Goal: Task Accomplishment & Management: Manage account settings

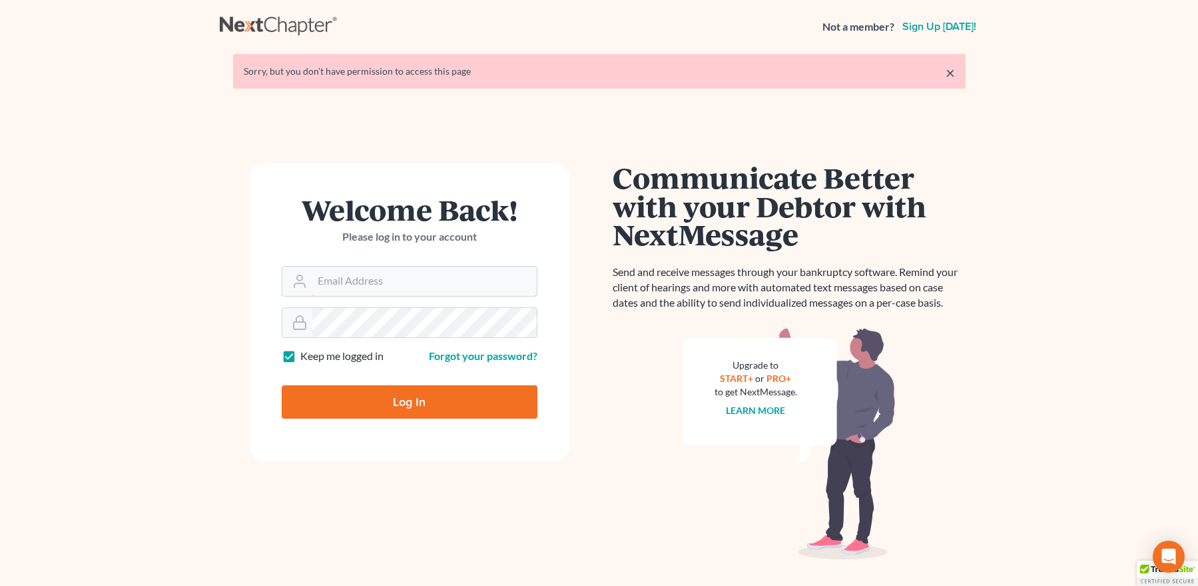
type input "[EMAIL_ADDRESS][DOMAIN_NAME]"
click at [405, 397] on input "Log In" at bounding box center [410, 401] width 256 height 33
type input "Thinking..."
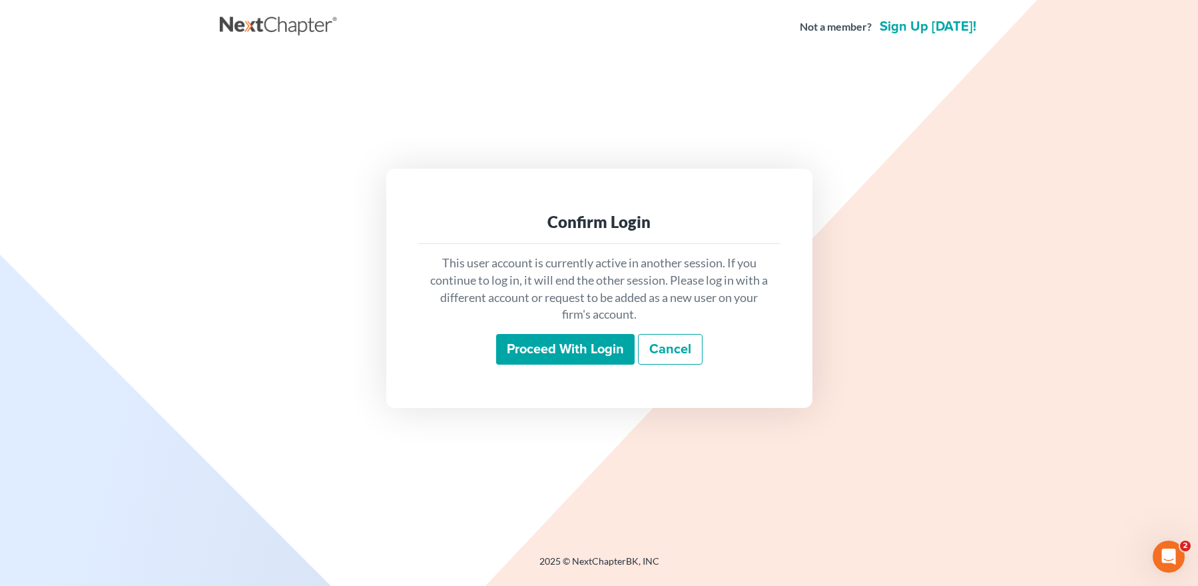
click at [522, 338] on input "Proceed with login" at bounding box center [565, 349] width 139 height 31
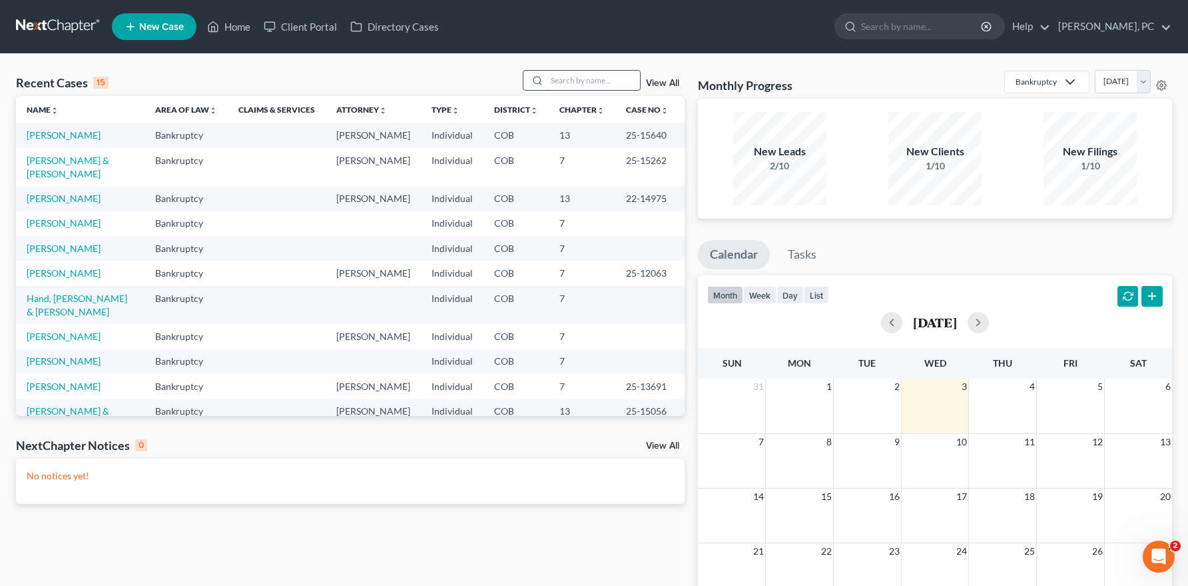
click at [586, 77] on input "search" at bounding box center [593, 80] width 93 height 19
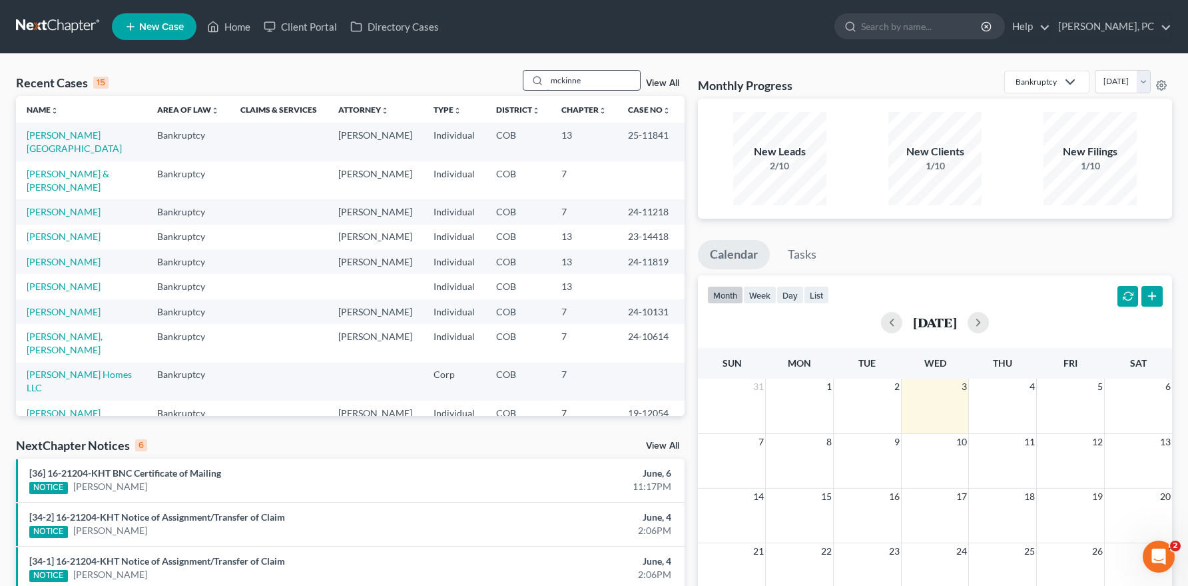
type input "[PERSON_NAME]"
